Goal: Information Seeking & Learning: Check status

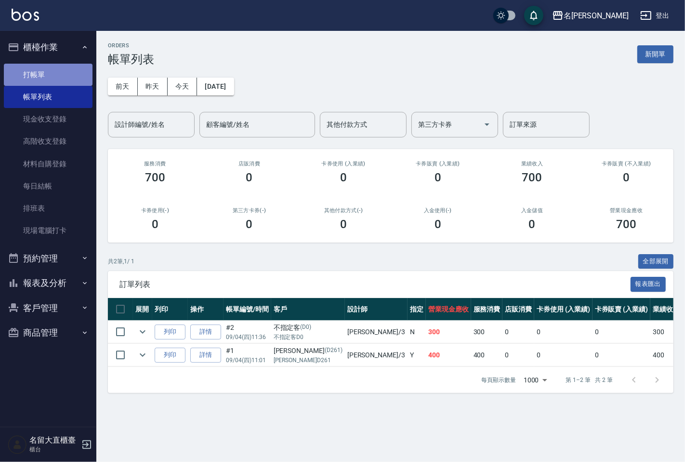
drag, startPoint x: 0, startPoint y: 0, endPoint x: 75, endPoint y: 69, distance: 102.3
click at [75, 69] on link "打帳單" at bounding box center [48, 75] width 89 height 22
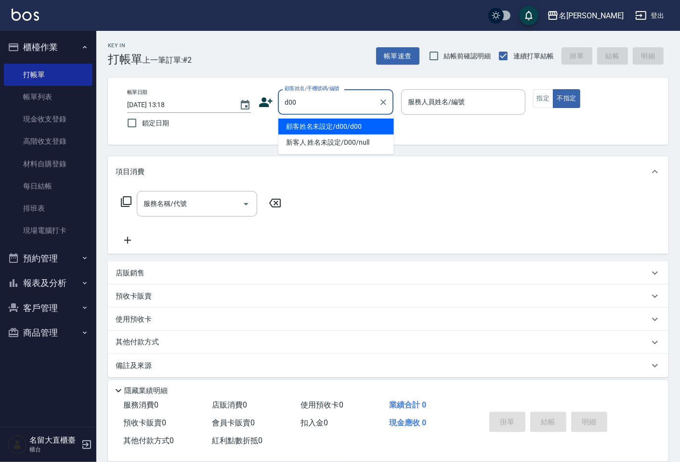
type input "顧客姓名未設定/d00/d00"
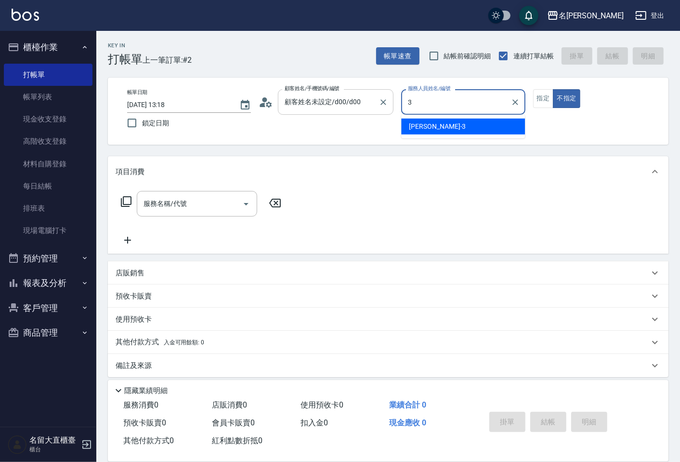
type input "[PERSON_NAME]3"
type button "false"
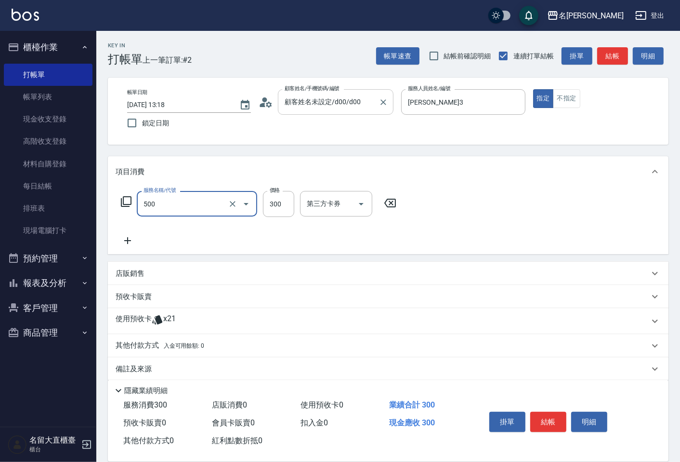
type input "洗髮(500)"
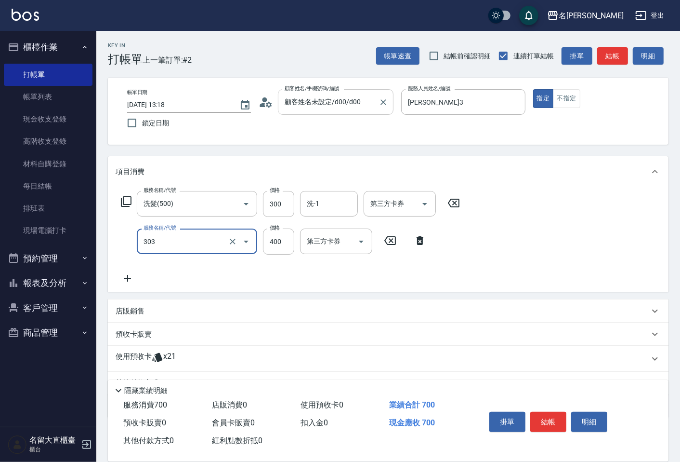
type input "剪髮(C級)(303)"
type input "350"
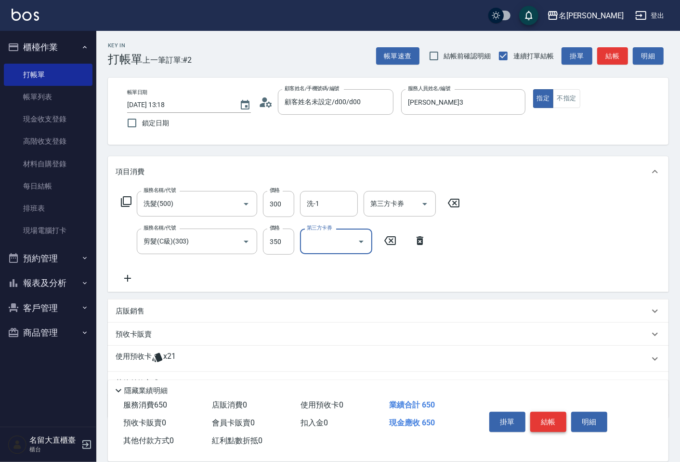
click at [551, 416] on button "結帳" at bounding box center [548, 421] width 36 height 20
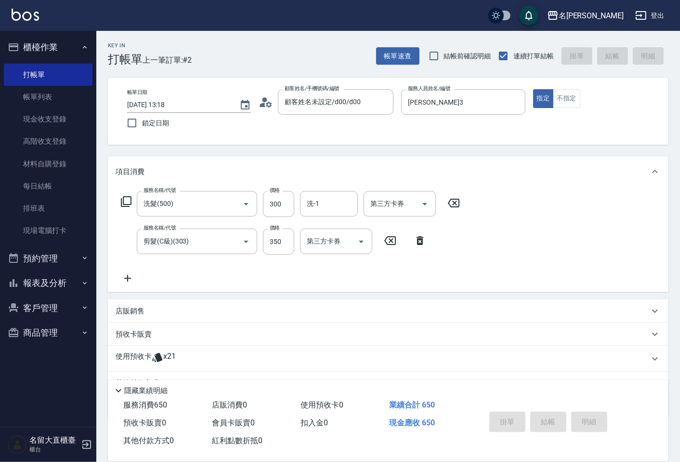
type input "[DATE] 13:19"
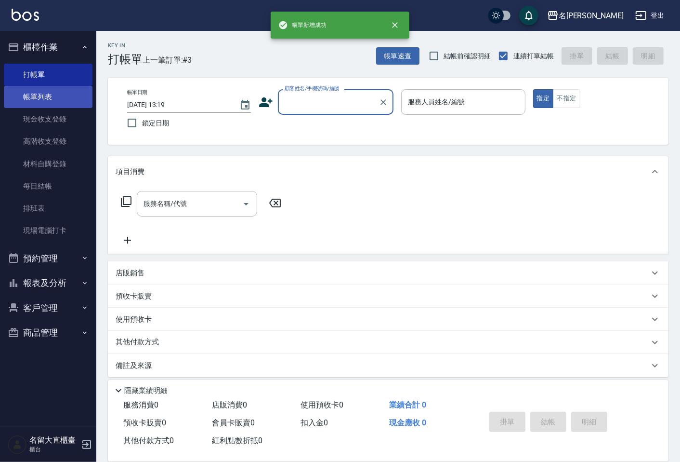
click at [52, 95] on link "帳單列表" at bounding box center [48, 97] width 89 height 22
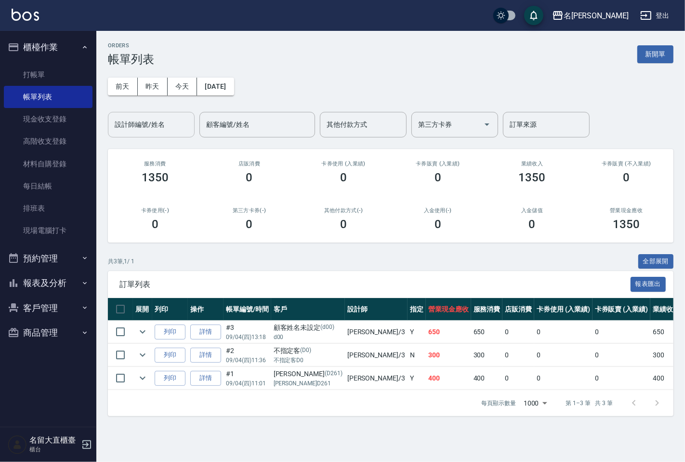
click at [169, 123] on input "設計師編號/姓名" at bounding box center [151, 124] width 78 height 17
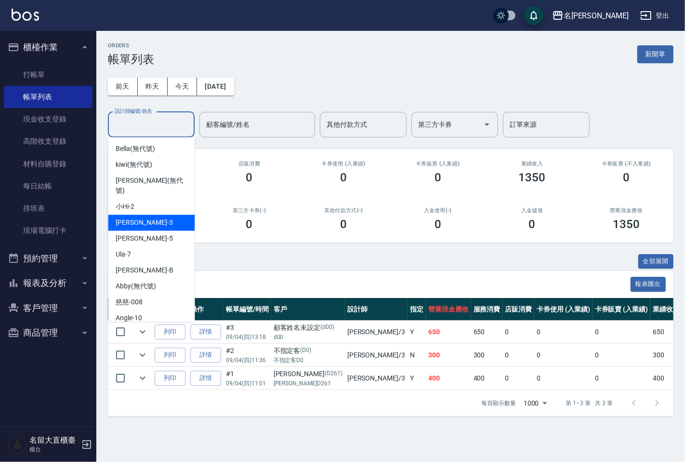
click at [153, 214] on div "[PERSON_NAME]3" at bounding box center [151, 222] width 87 height 16
type input "[PERSON_NAME]3"
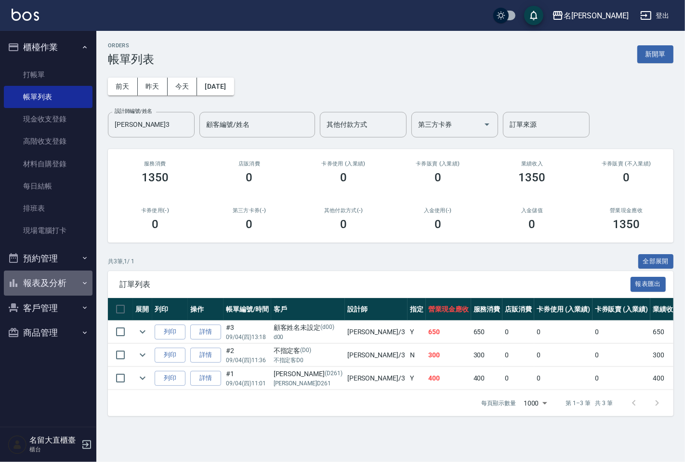
click at [39, 281] on button "報表及分析" at bounding box center [48, 282] width 89 height 25
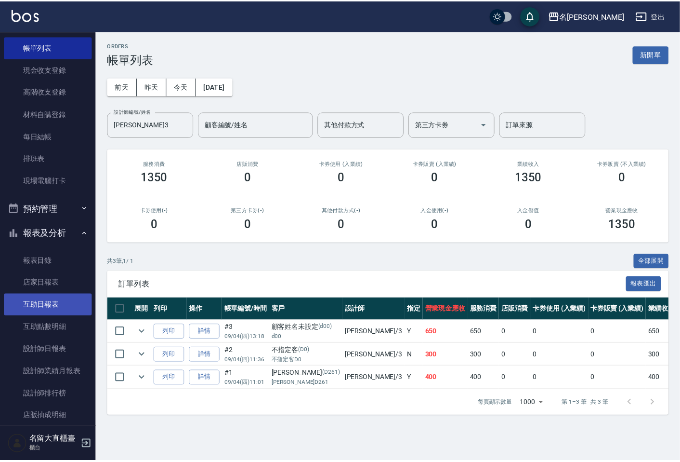
scroll to position [115, 0]
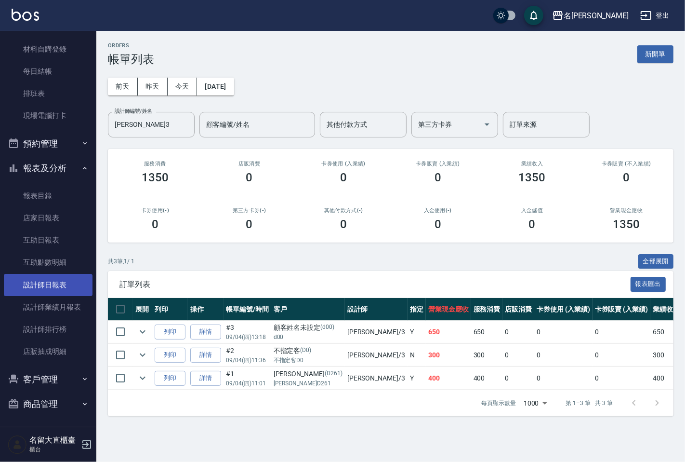
click at [48, 283] on link "設計師日報表" at bounding box center [48, 285] width 89 height 22
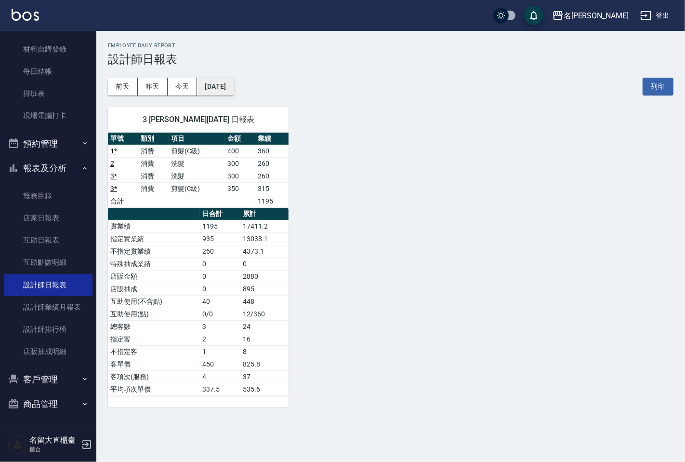
click at [234, 88] on button "[DATE]" at bounding box center [215, 87] width 37 height 18
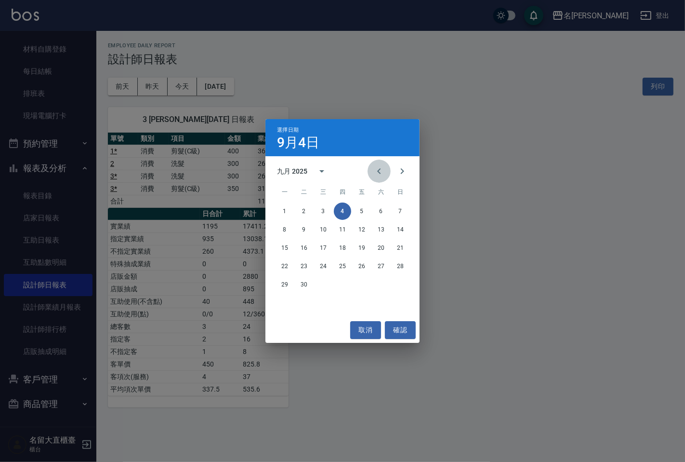
click at [382, 174] on icon "Previous month" at bounding box center [379, 171] width 12 height 12
click at [286, 230] on button "4" at bounding box center [284, 229] width 17 height 17
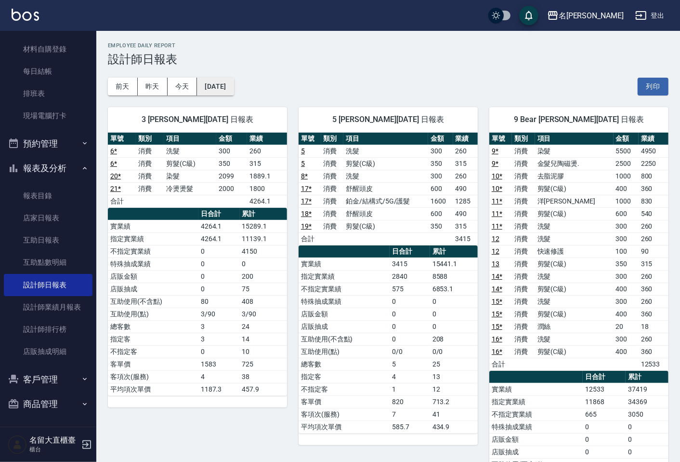
click at [234, 88] on button "[DATE]" at bounding box center [215, 87] width 37 height 18
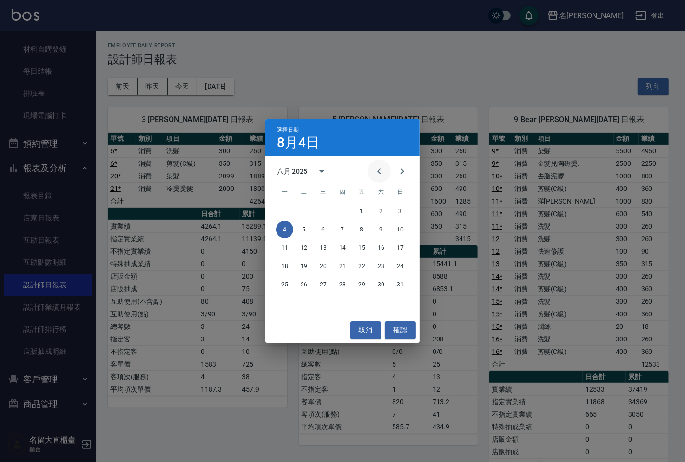
click at [379, 169] on icon "Previous month" at bounding box center [378, 171] width 3 height 6
click at [362, 212] on button "4" at bounding box center [361, 210] width 17 height 17
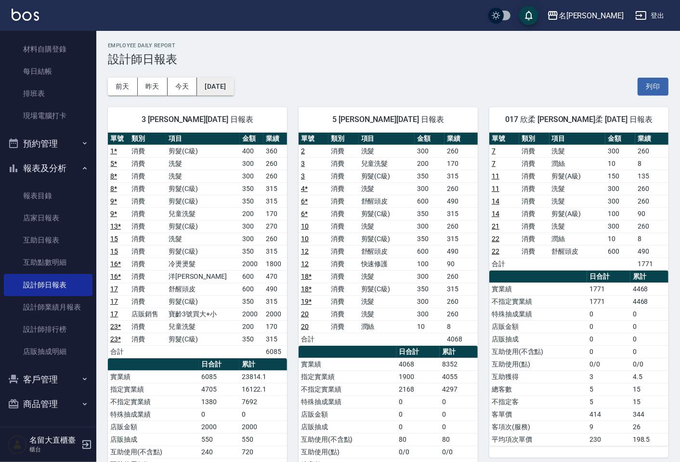
click at [234, 86] on button "[DATE]" at bounding box center [215, 87] width 37 height 18
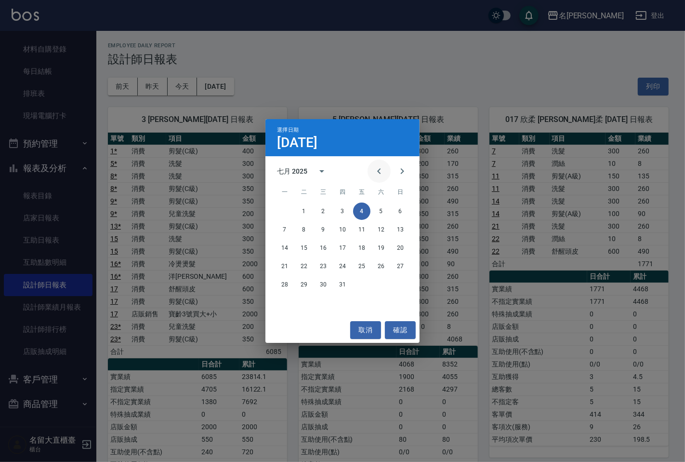
click at [373, 175] on icon "Previous month" at bounding box center [379, 171] width 12 height 12
click at [325, 228] on button "4" at bounding box center [323, 229] width 17 height 17
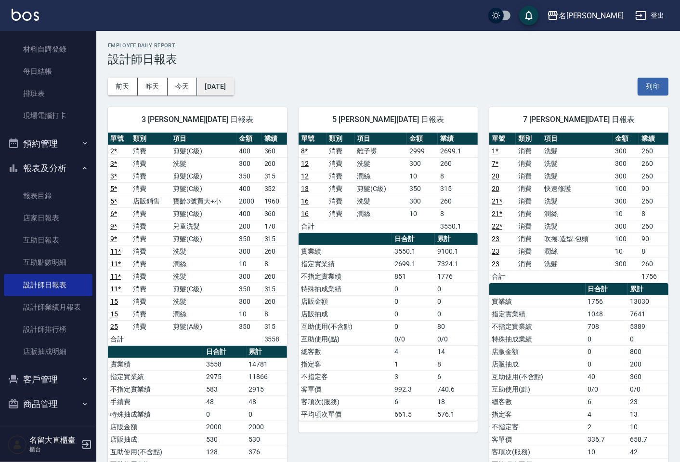
click at [234, 86] on button "[DATE]" at bounding box center [215, 87] width 37 height 18
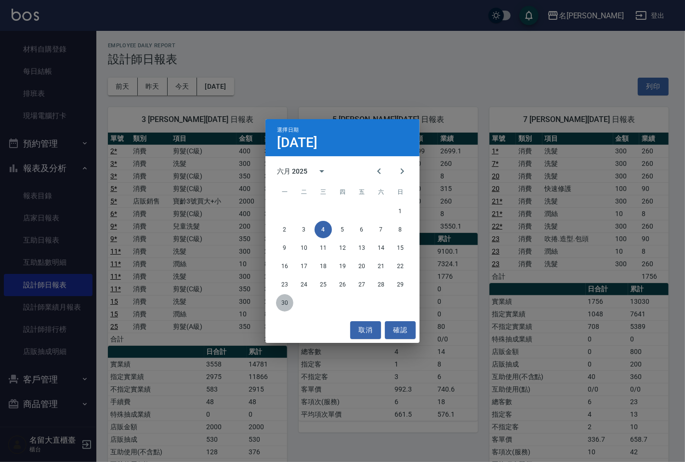
click at [284, 302] on button "30" at bounding box center [284, 302] width 17 height 17
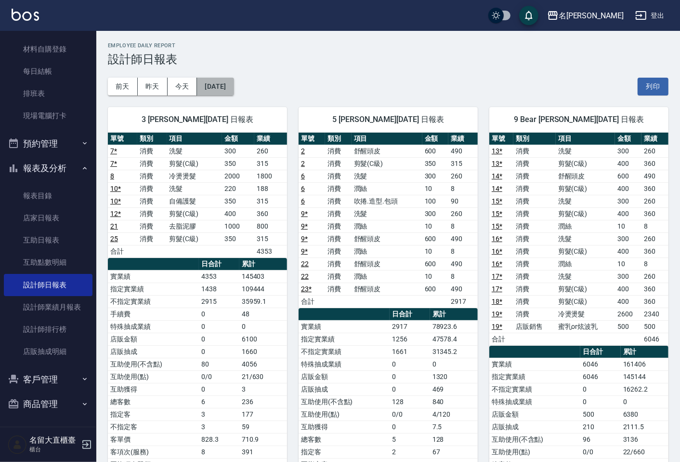
click at [234, 84] on button "[DATE]" at bounding box center [215, 87] width 37 height 18
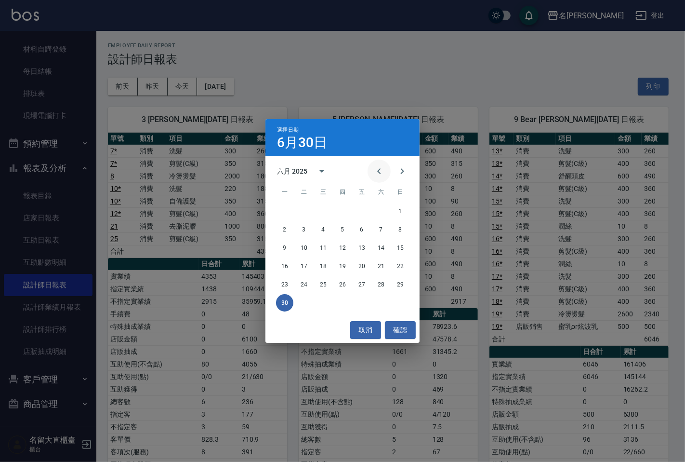
click at [374, 171] on icon "Previous month" at bounding box center [379, 171] width 12 height 12
click at [402, 210] on button "4" at bounding box center [400, 210] width 17 height 17
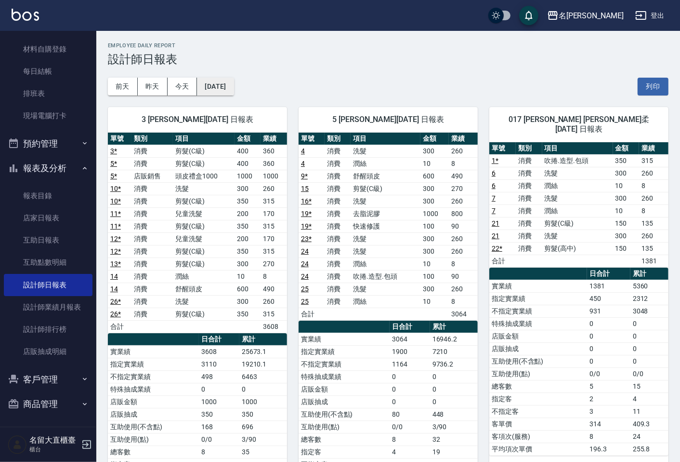
click at [234, 88] on button "[DATE]" at bounding box center [215, 87] width 37 height 18
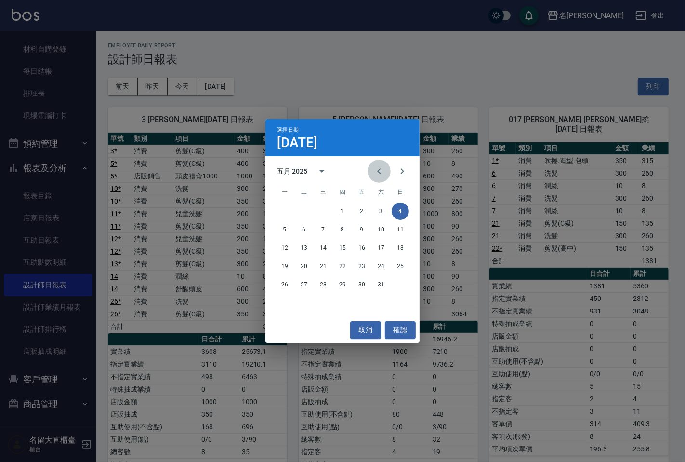
click at [381, 169] on icon "Previous month" at bounding box center [378, 171] width 3 height 6
click at [364, 209] on button "4" at bounding box center [361, 210] width 17 height 17
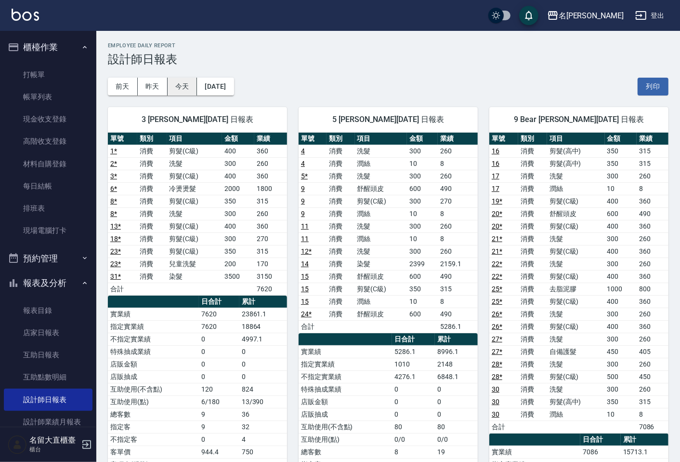
click at [180, 80] on button "今天" at bounding box center [183, 87] width 30 height 18
